Goal: Task Accomplishment & Management: Use online tool/utility

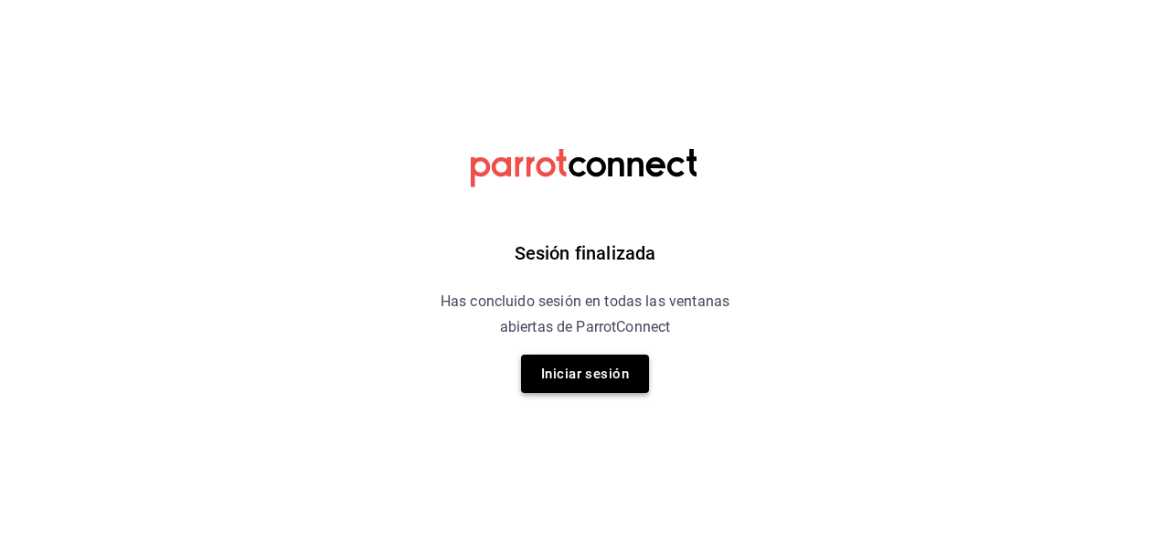
click at [592, 369] on button "Iniciar sesión" at bounding box center [585, 374] width 128 height 38
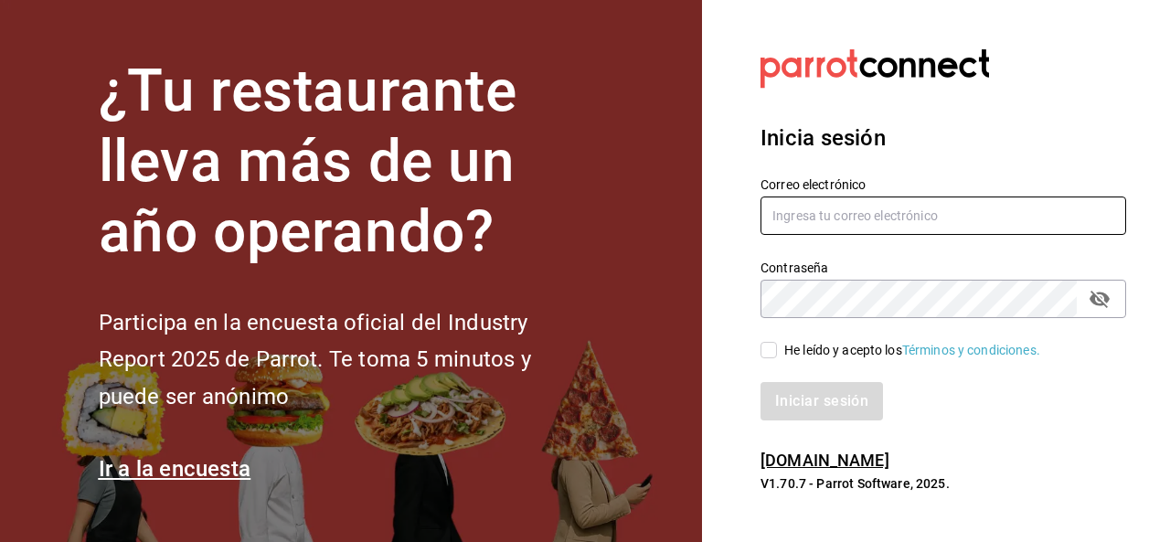
type input "[EMAIL_ADDRESS][DOMAIN_NAME]"
click at [769, 341] on label "He leído y acepto los Términos y condiciones." at bounding box center [900, 350] width 280 height 19
click at [769, 342] on input "He leído y acepto los Términos y condiciones." at bounding box center [768, 350] width 16 height 16
click at [769, 341] on label "He leído y acepto los Términos y condiciones." at bounding box center [900, 350] width 280 height 19
click at [769, 342] on input "He leído y acepto los Términos y condiciones." at bounding box center [768, 350] width 16 height 16
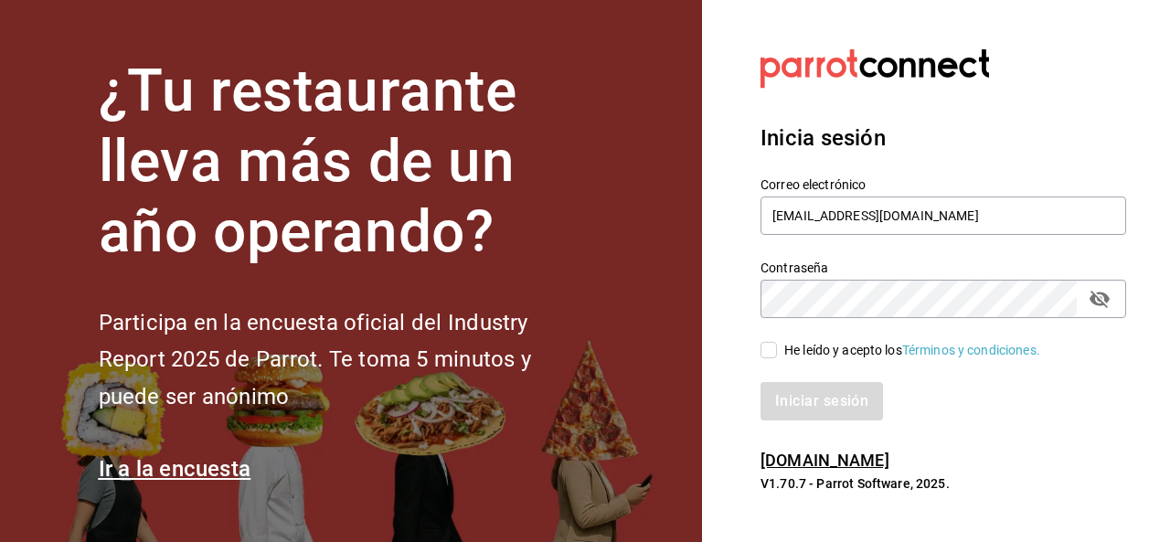
click at [771, 359] on label "He leído y acepto los Términos y condiciones." at bounding box center [900, 350] width 280 height 19
click at [771, 358] on input "He leído y acepto los Términos y condiciones." at bounding box center [768, 350] width 16 height 16
checkbox input "true"
click at [799, 410] on button "Iniciar sesión" at bounding box center [822, 401] width 124 height 38
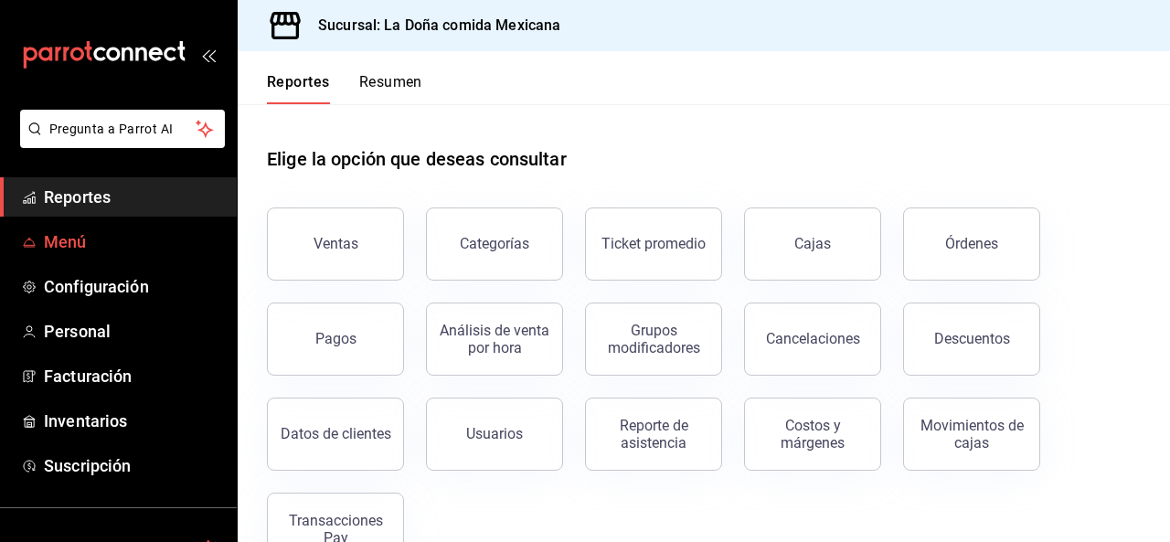
click at [137, 228] on link "Menú" at bounding box center [118, 241] width 237 height 39
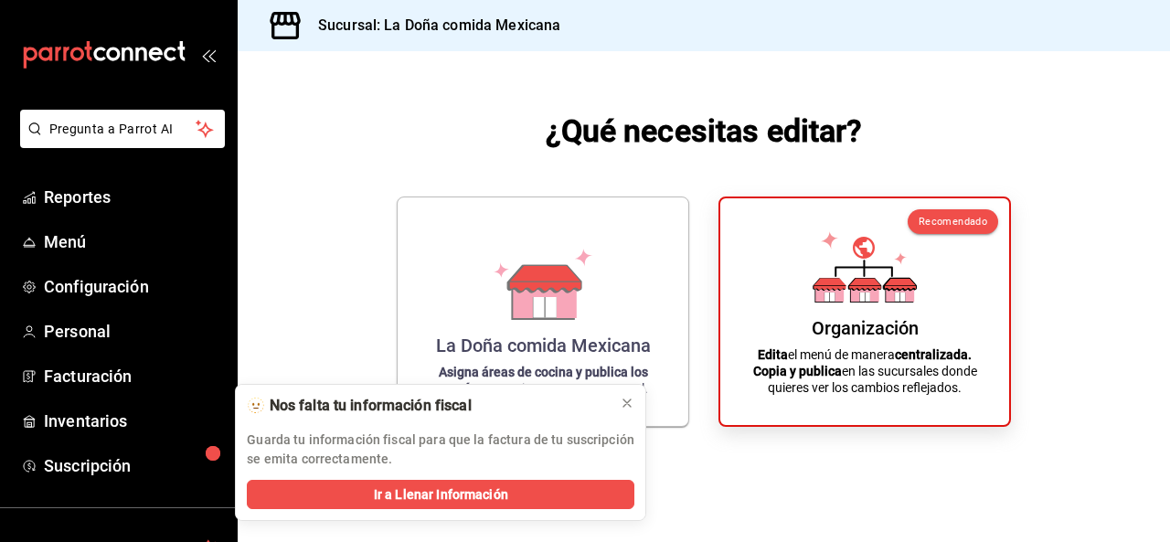
click at [579, 285] on icon at bounding box center [545, 278] width 72 height 26
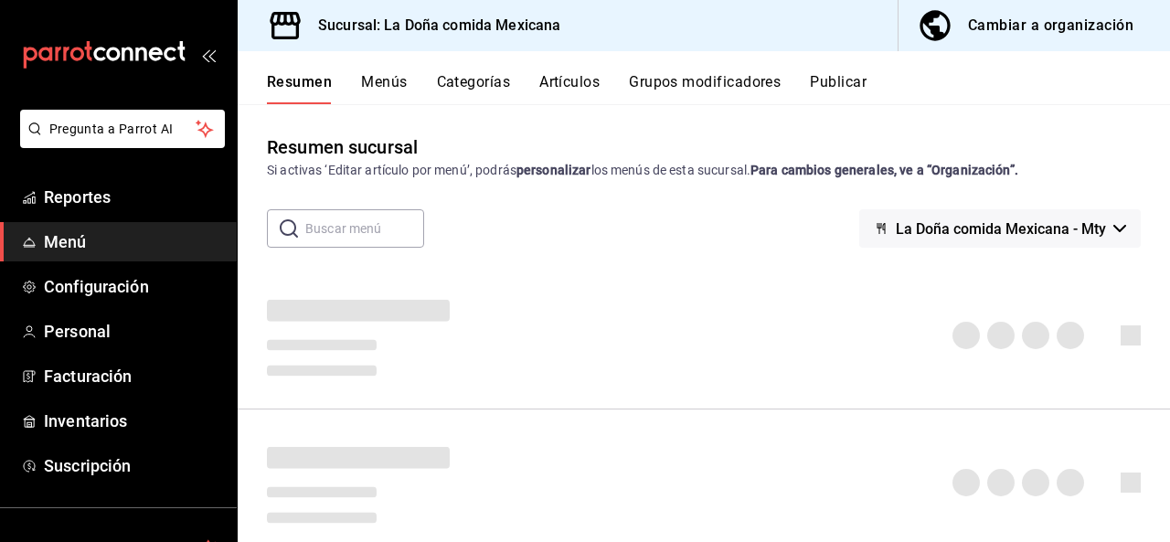
click at [844, 83] on button "Publicar" at bounding box center [838, 88] width 57 height 31
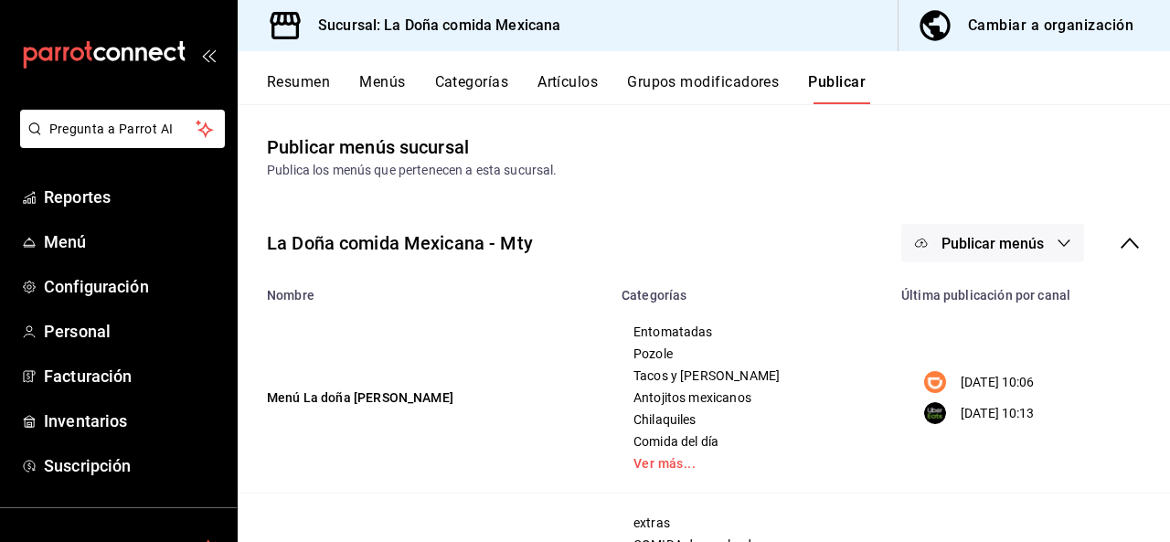
click at [1058, 244] on icon "button" at bounding box center [1064, 242] width 12 height 7
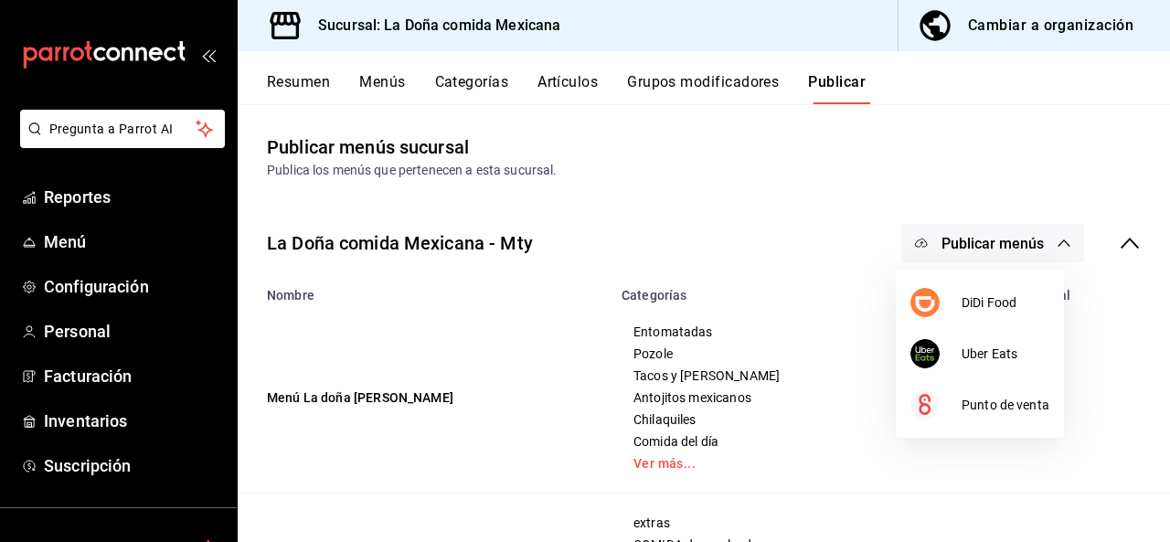
click at [1105, 107] on div at bounding box center [585, 271] width 1170 height 542
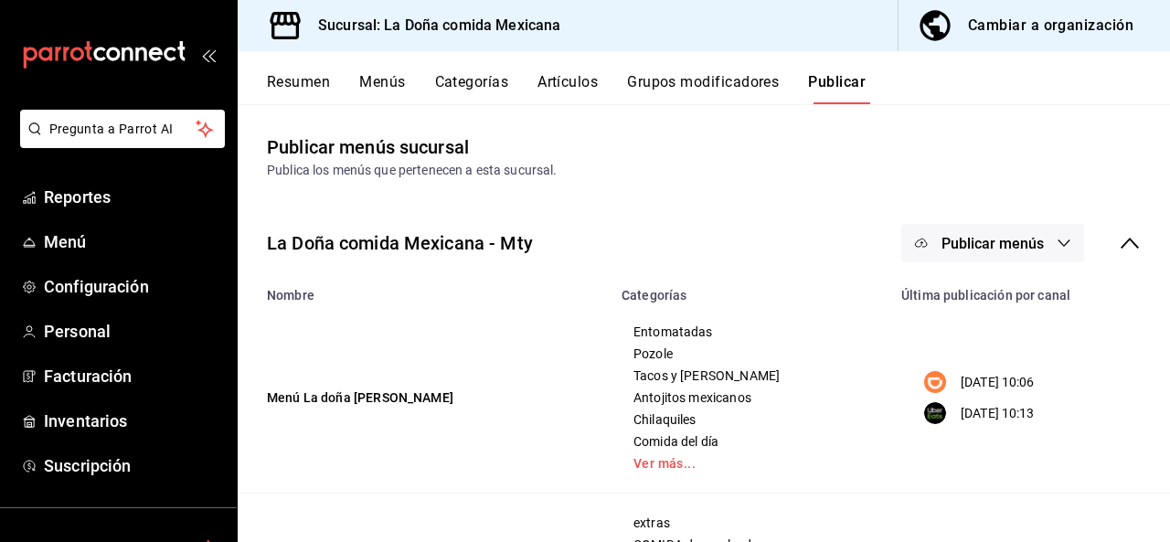
click at [1023, 252] on button "Publicar menús" at bounding box center [992, 243] width 183 height 38
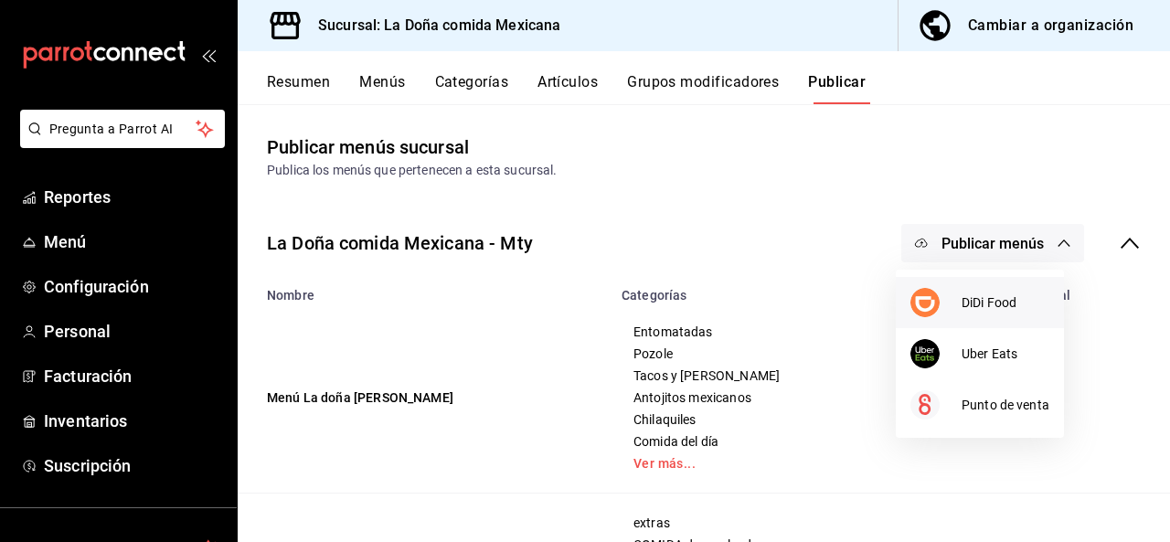
click at [1009, 304] on span "DiDi Food" at bounding box center [1005, 302] width 88 height 19
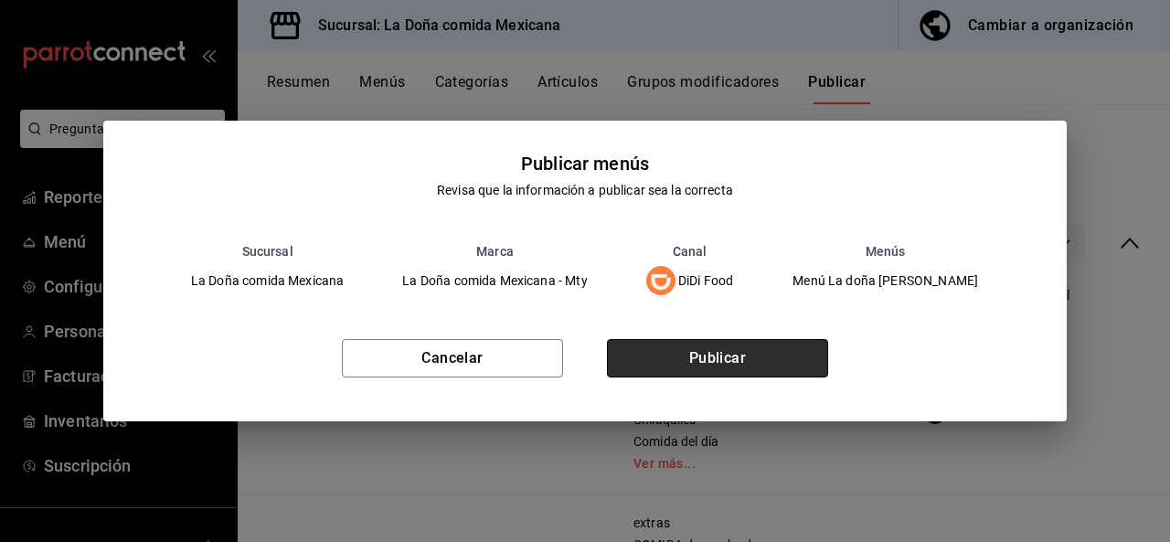
click at [722, 366] on button "Publicar" at bounding box center [717, 358] width 221 height 38
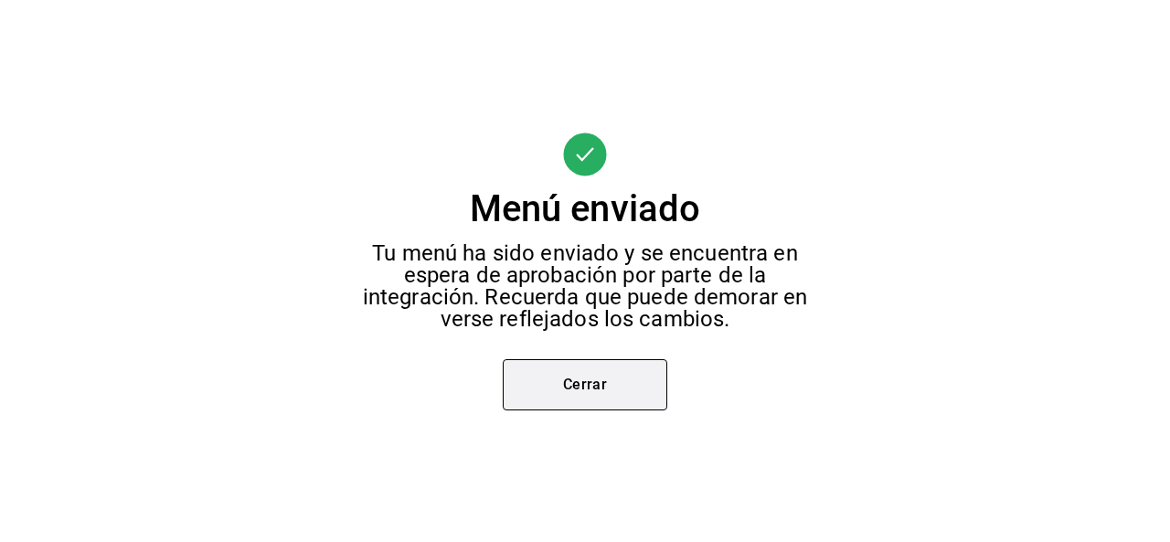
click at [583, 365] on button "Cerrar" at bounding box center [585, 384] width 164 height 51
